Goal: Transaction & Acquisition: Purchase product/service

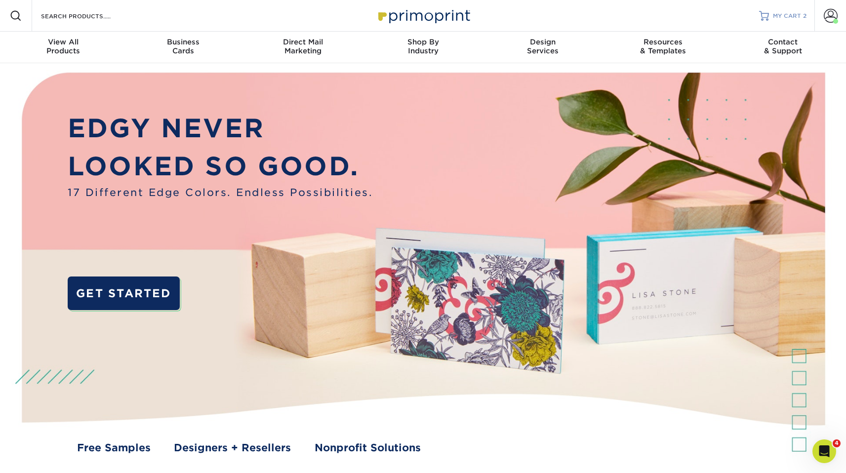
click at [800, 16] on span "MY CART" at bounding box center [787, 16] width 28 height 8
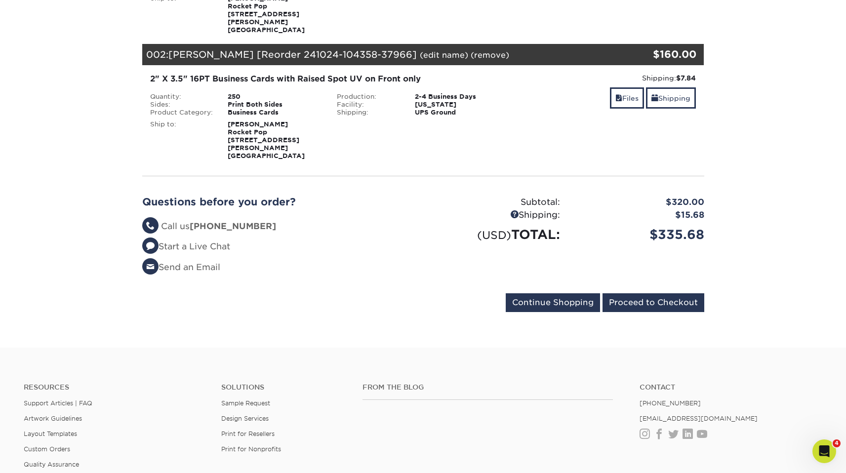
scroll to position [233, 0]
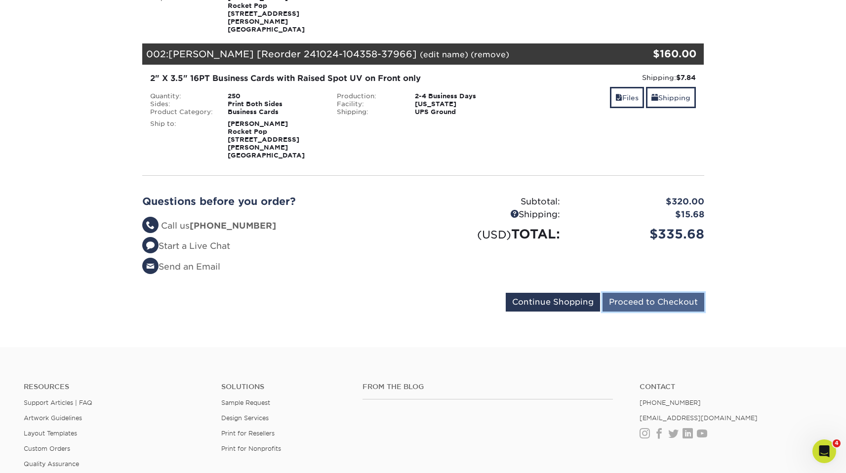
click at [642, 293] on input "Proceed to Checkout" at bounding box center [654, 302] width 102 height 19
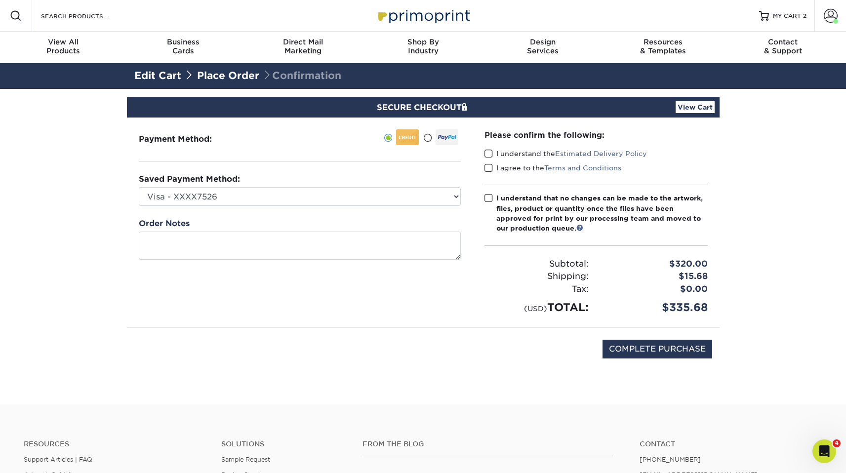
click at [364, 206] on div "Payment Method:" at bounding box center [300, 223] width 346 height 210
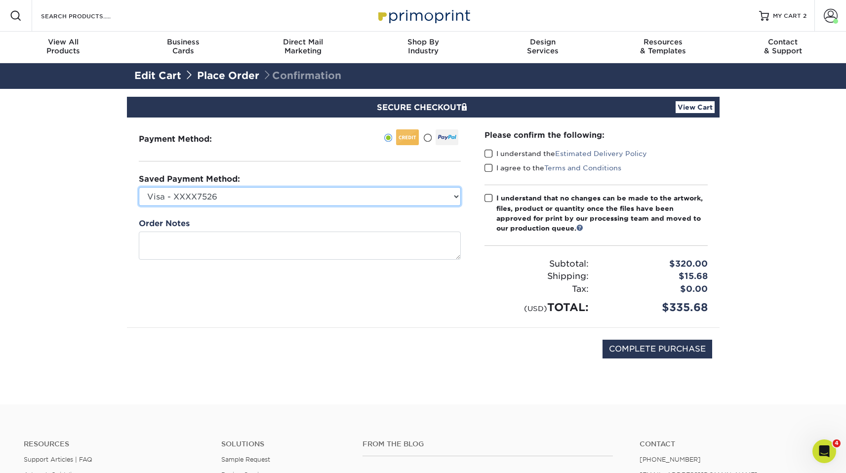
click at [370, 200] on select "Visa - XXXX7526 American Express - XXXX1054 New Credit Card" at bounding box center [300, 196] width 322 height 19
select select "65035"
